Goal: Task Accomplishment & Management: Complete application form

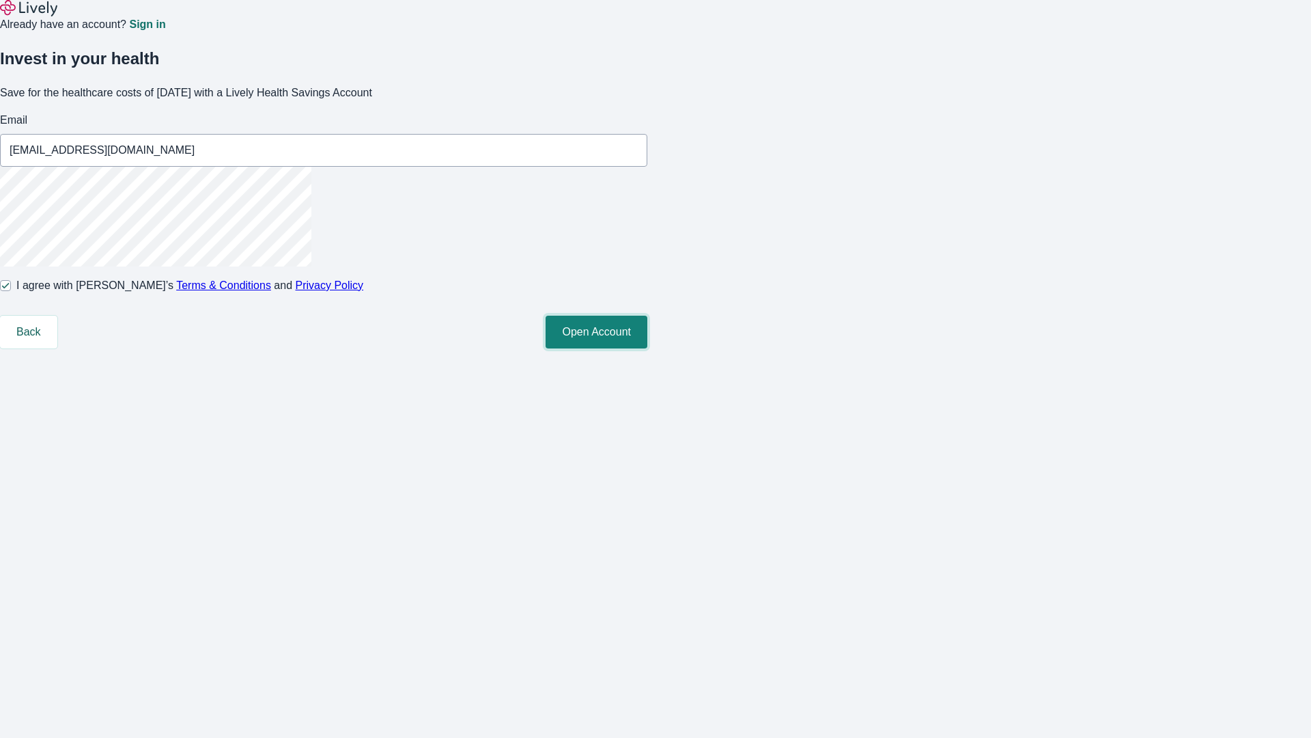
click at [647, 348] on button "Open Account" at bounding box center [597, 331] width 102 height 33
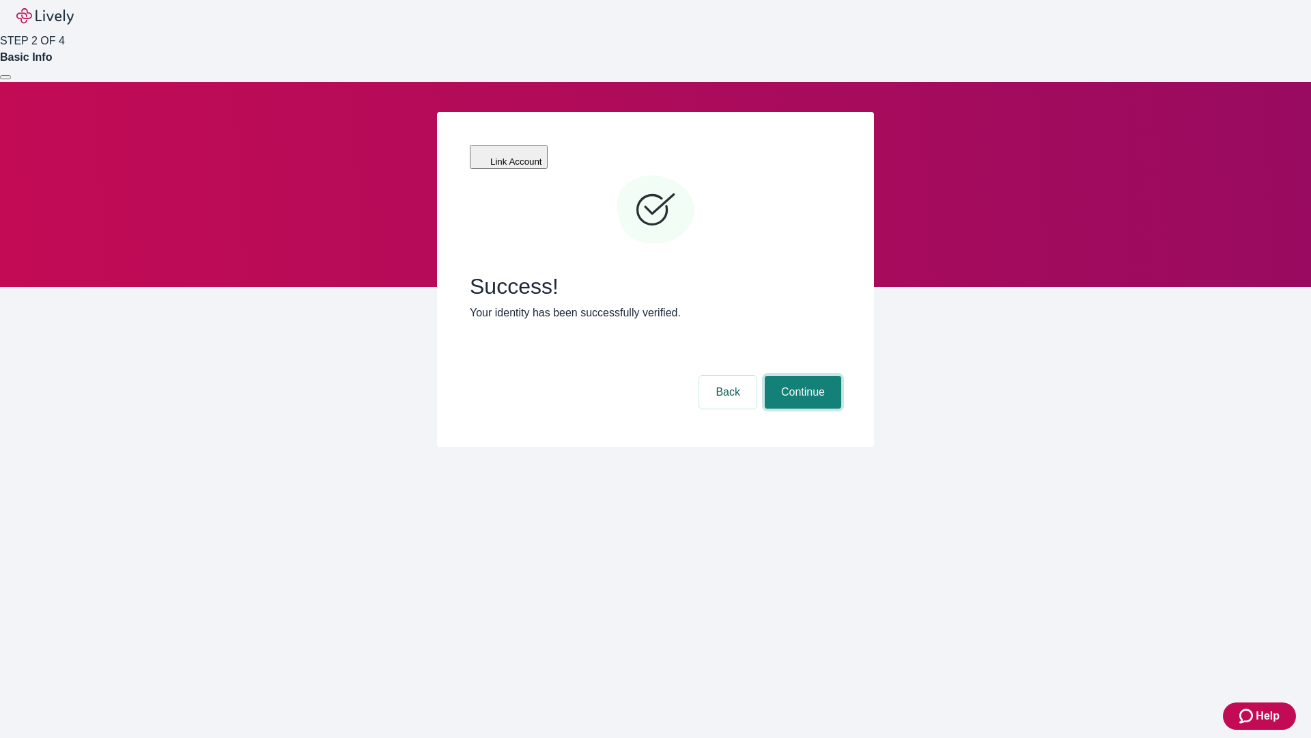
click at [801, 376] on button "Continue" at bounding box center [803, 392] width 76 height 33
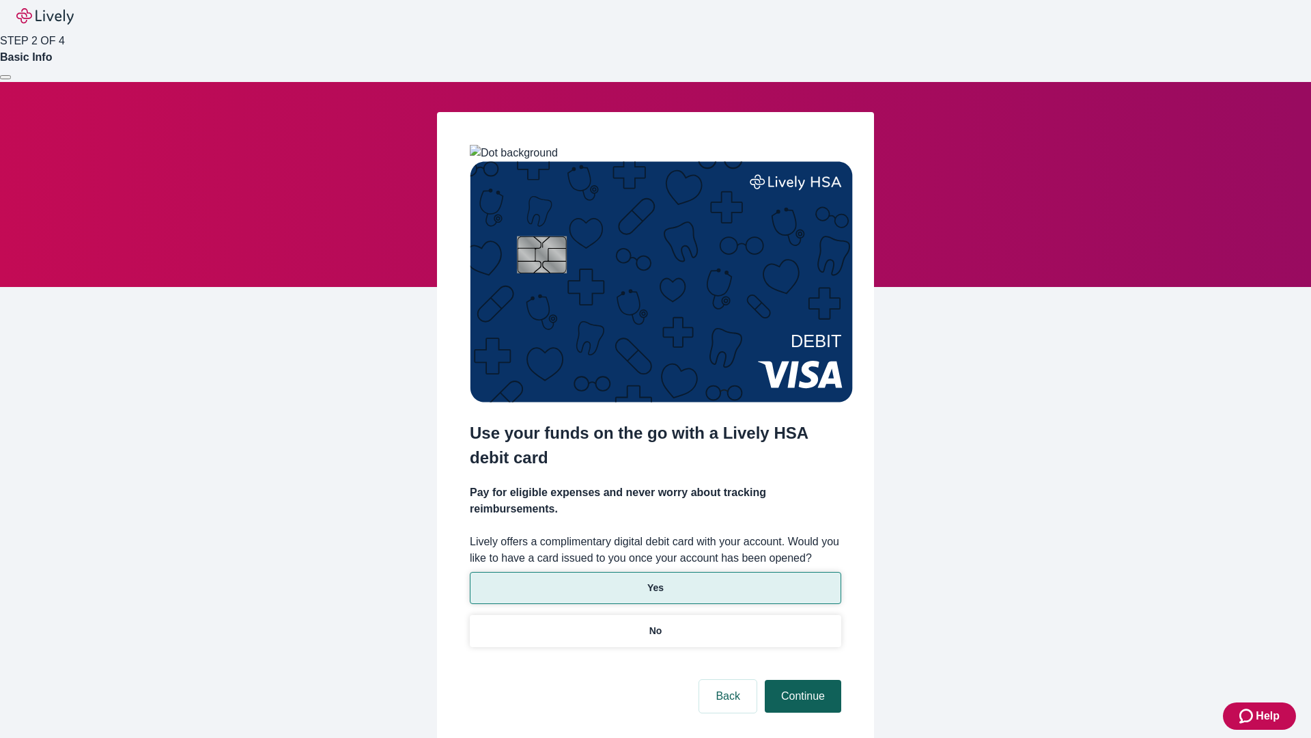
click at [655, 580] on p "Yes" at bounding box center [655, 587] width 16 height 14
click at [801, 679] on button "Continue" at bounding box center [803, 695] width 76 height 33
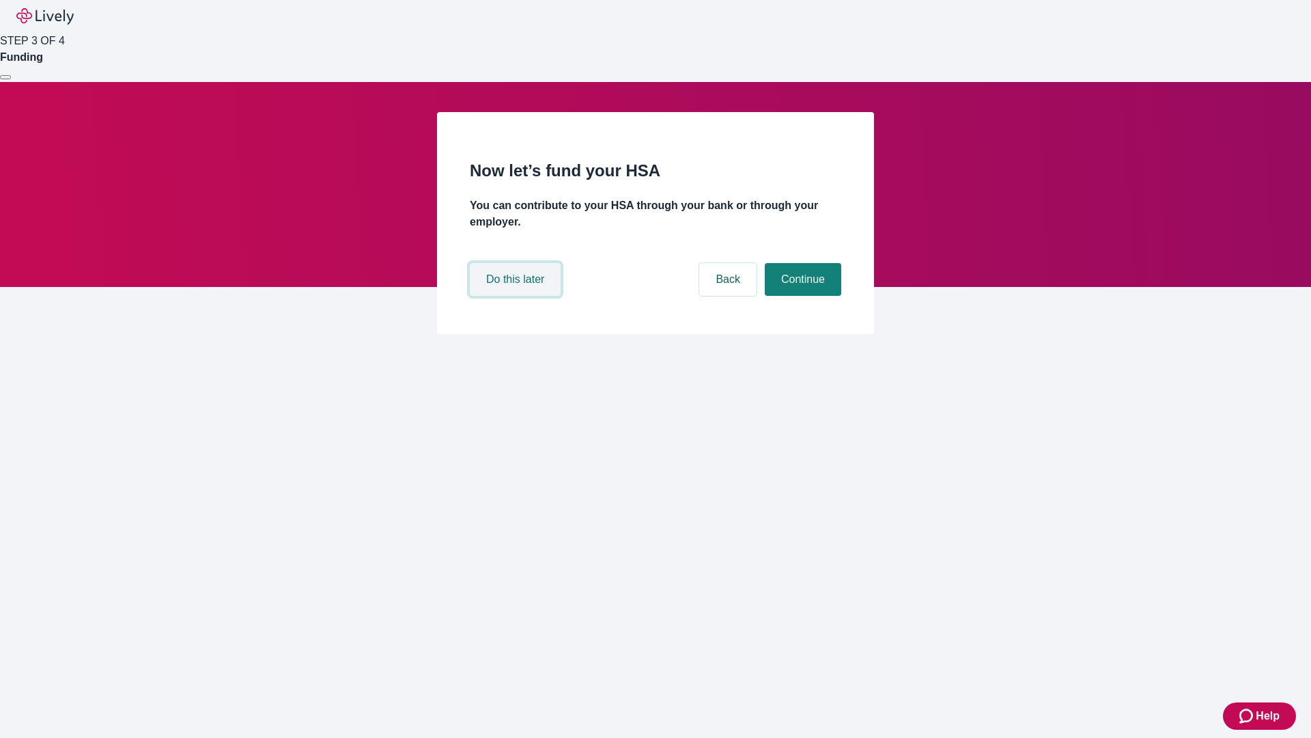
click at [517, 296] on button "Do this later" at bounding box center [515, 279] width 91 height 33
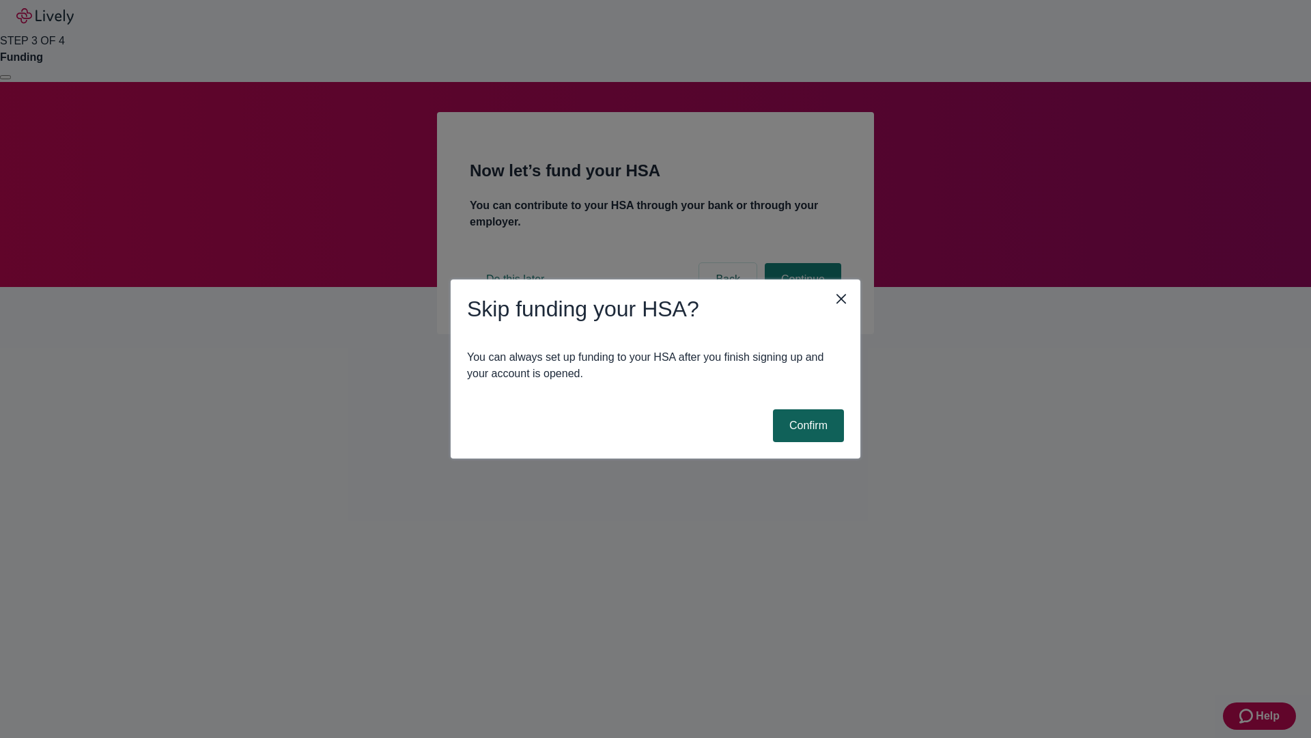
click at [806, 425] on button "Confirm" at bounding box center [808, 425] width 71 height 33
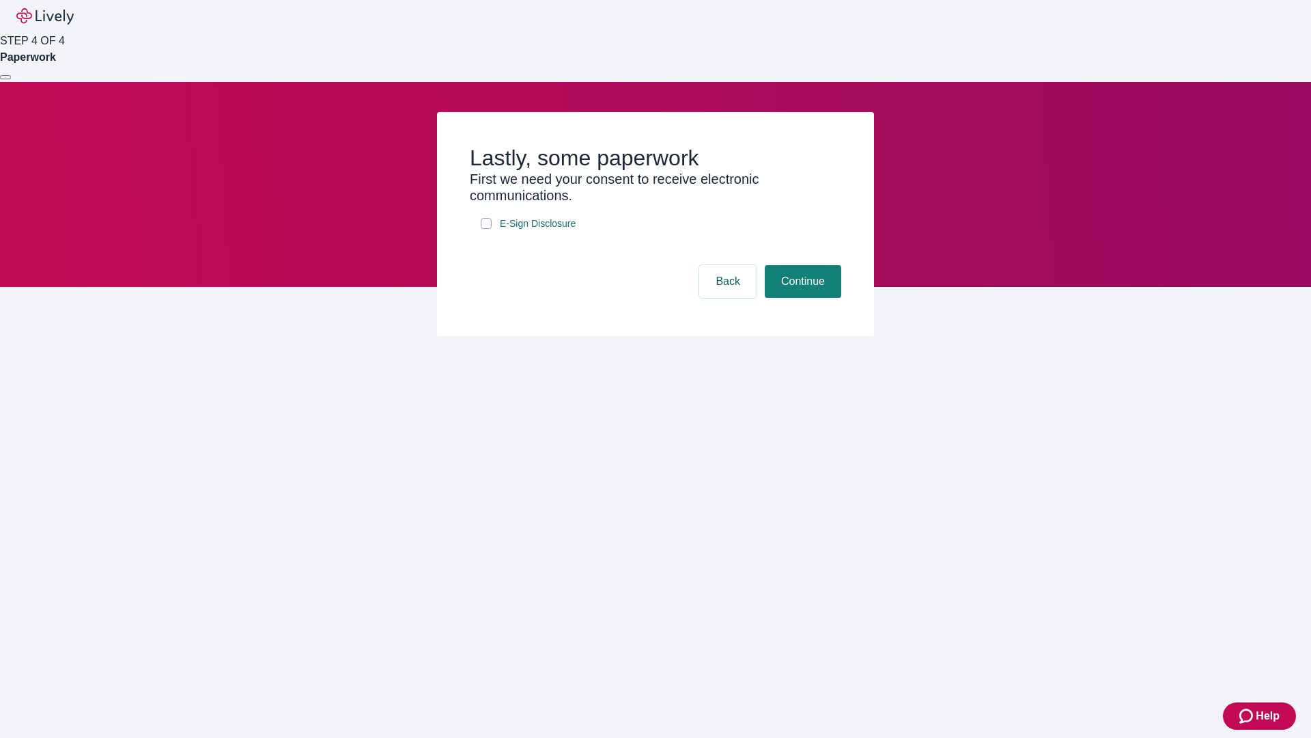
click at [486, 229] on input "E-Sign Disclosure" at bounding box center [486, 223] width 11 height 11
checkbox input "true"
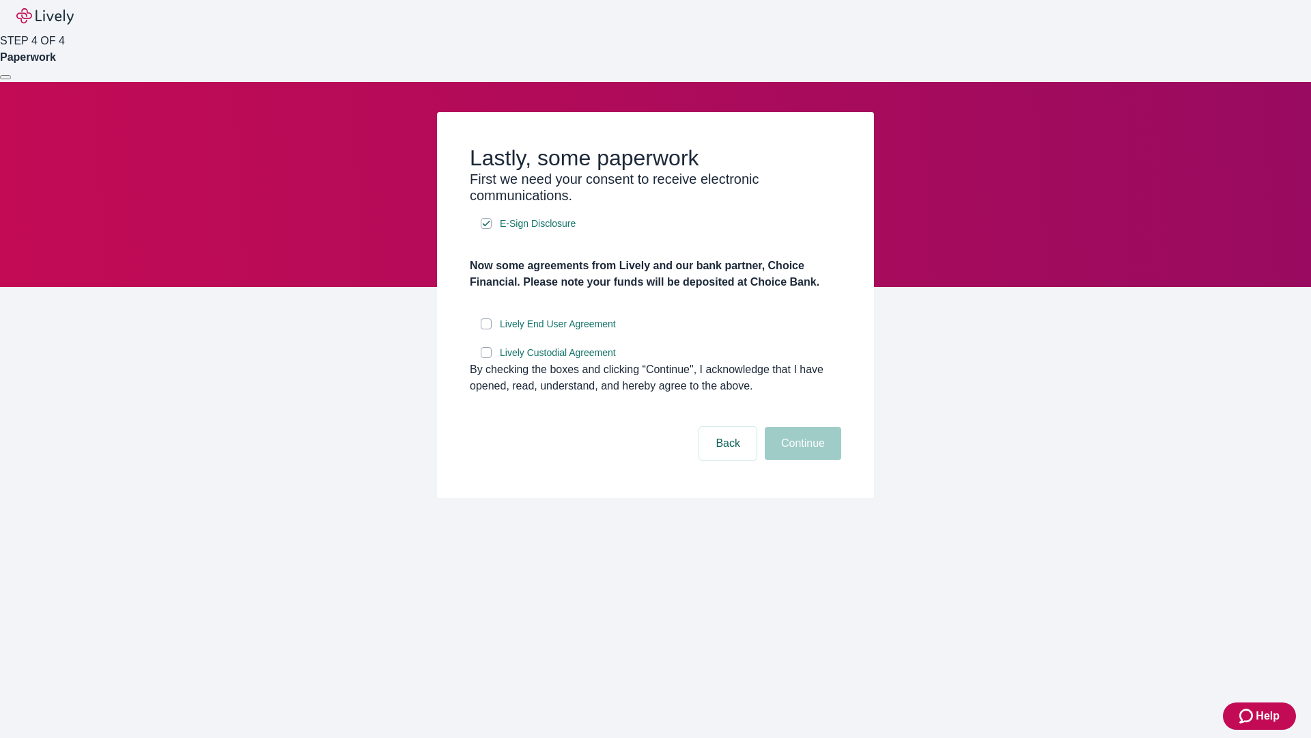
click at [486, 329] on input "Lively End User Agreement" at bounding box center [486, 323] width 11 height 11
checkbox input "true"
click at [486, 358] on input "Lively Custodial Agreement" at bounding box center [486, 352] width 11 height 11
checkbox input "true"
click at [801, 460] on button "Continue" at bounding box center [803, 443] width 76 height 33
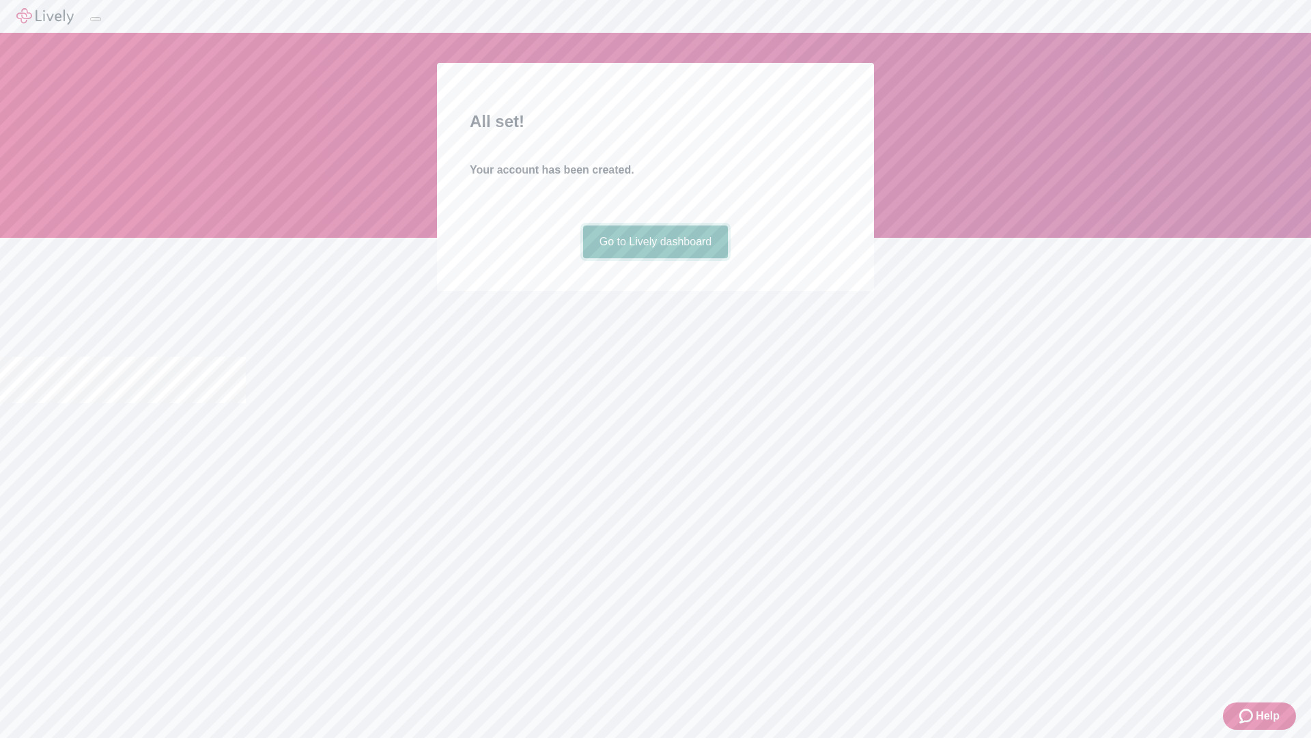
click at [655, 258] on link "Go to Lively dashboard" at bounding box center [655, 241] width 145 height 33
